Goal: Find specific fact

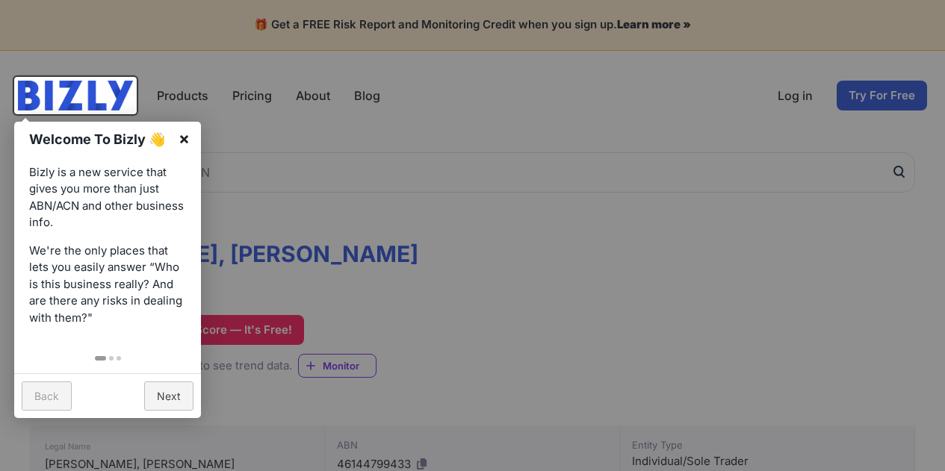
click at [185, 131] on link "×" at bounding box center [184, 139] width 34 height 34
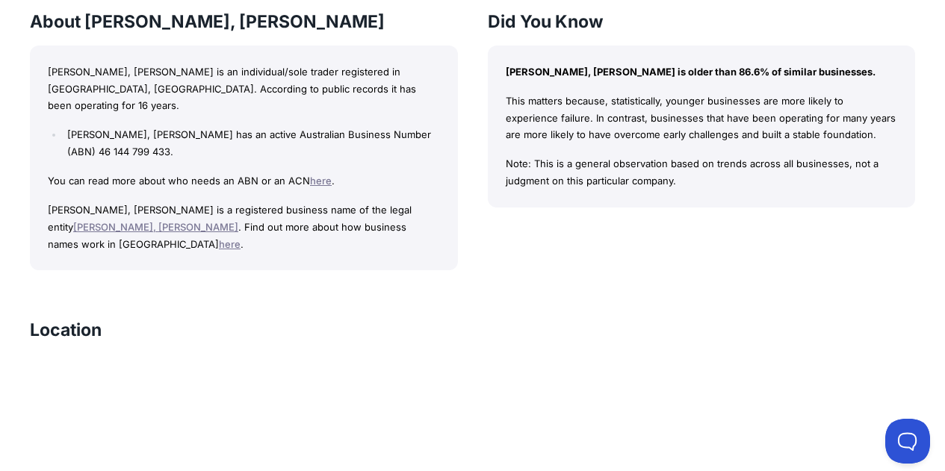
scroll to position [1011, 0]
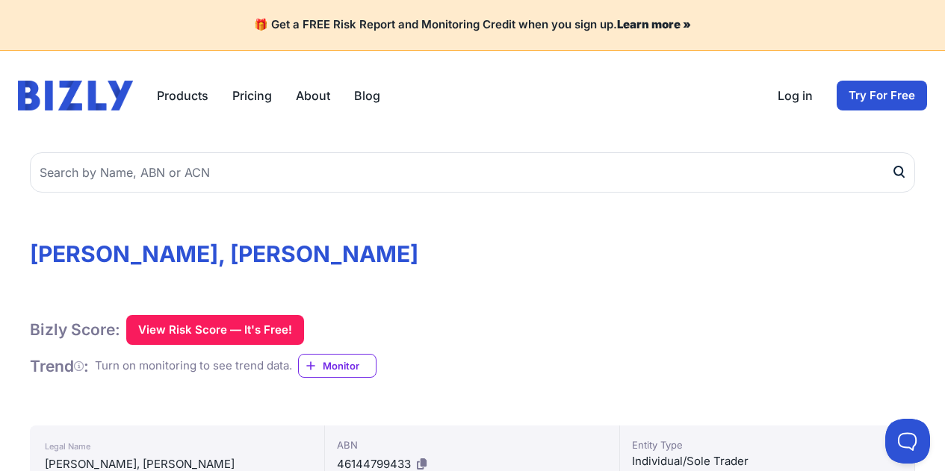
scroll to position [299, 0]
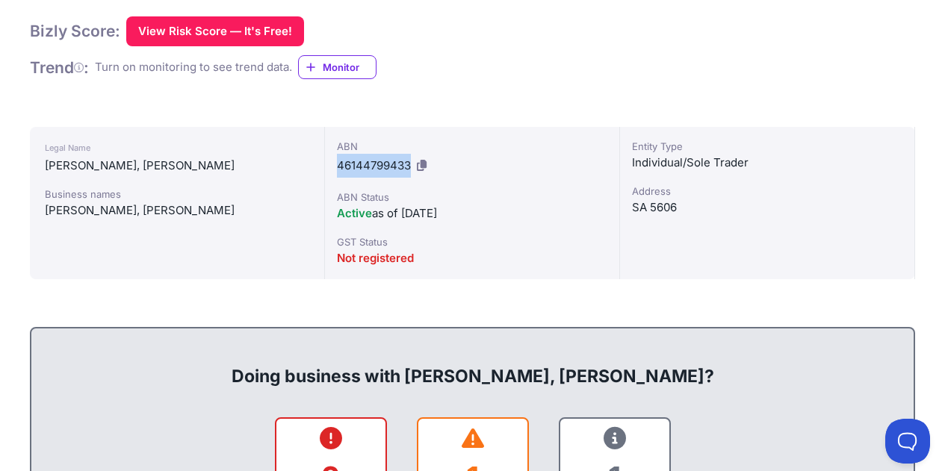
drag, startPoint x: 409, startPoint y: 162, endPoint x: 332, endPoint y: 164, distance: 77.7
click at [332, 164] on div "ABN 46144799433 ABN Status Active as of 10/09/2008 GST Status Not registered" at bounding box center [472, 203] width 295 height 152
copy span "46144799433"
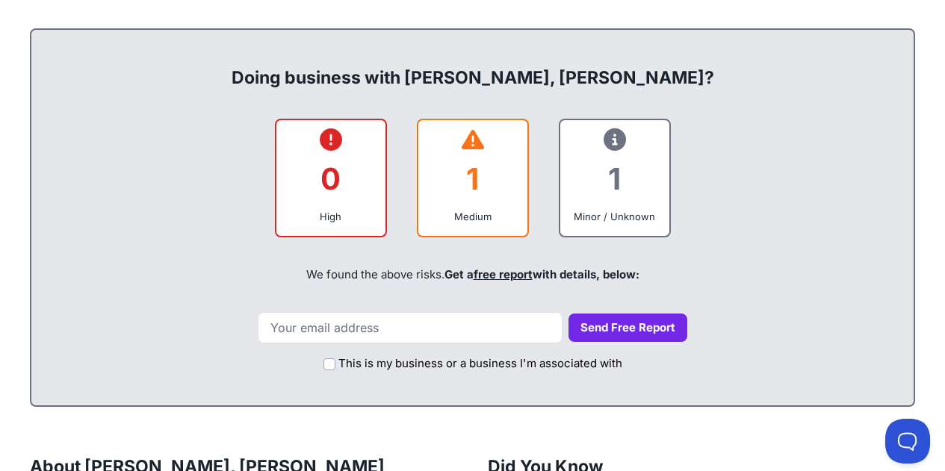
scroll to position [373, 0]
